Goal: Task Accomplishment & Management: Manage account settings

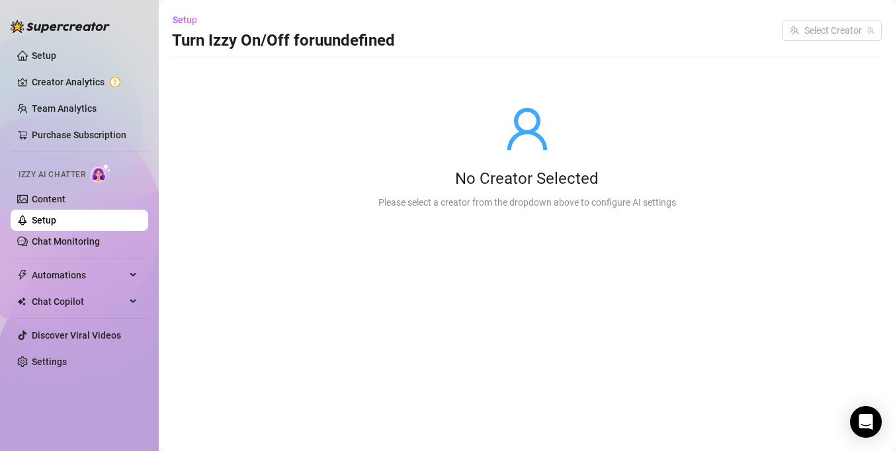
click at [56, 216] on link "Setup" at bounding box center [44, 220] width 24 height 11
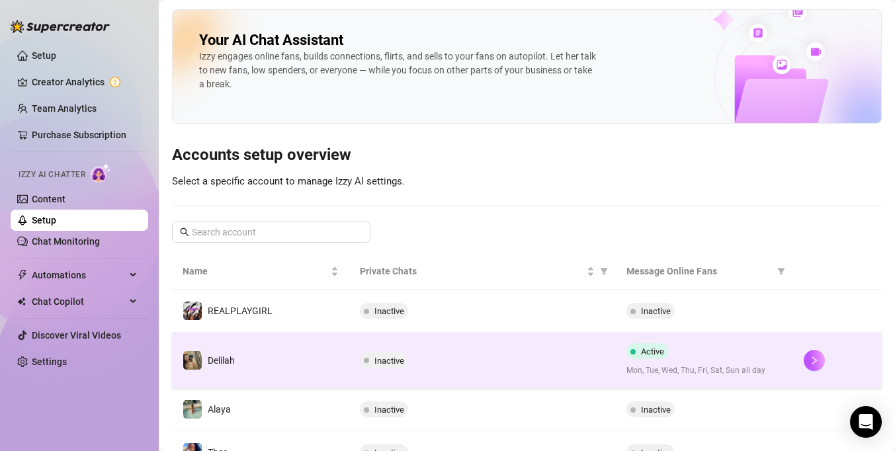
click at [565, 347] on td "Inactive" at bounding box center [482, 361] width 266 height 56
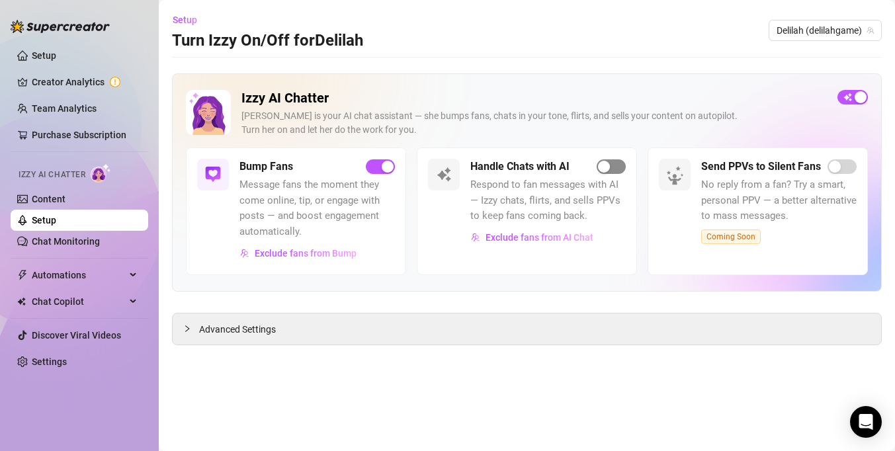
click at [610, 165] on span "button" at bounding box center [610, 166] width 29 height 15
click at [67, 363] on link "Settings" at bounding box center [49, 361] width 35 height 11
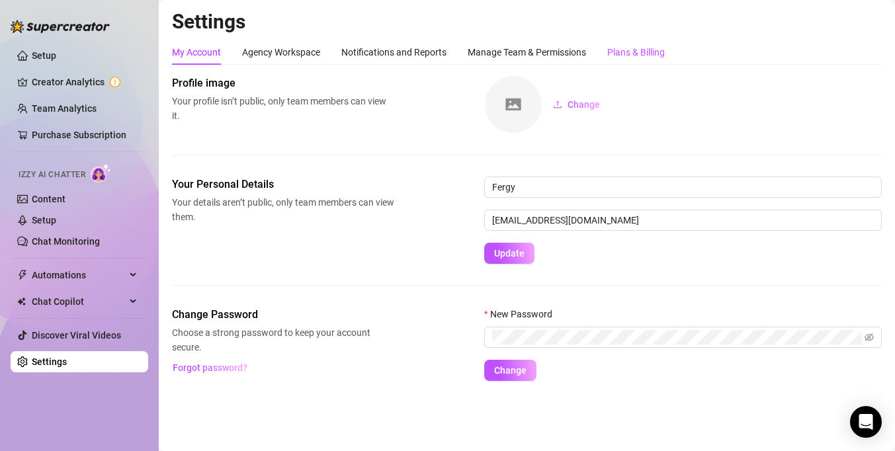
click at [634, 49] on div "Plans & Billing" at bounding box center [636, 52] width 58 height 15
